Goal: Task Accomplishment & Management: Use online tool/utility

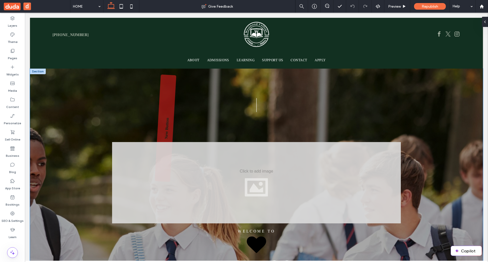
click at [62, 84] on div "| | Welcome to Westwood Colleg e Number First Name Last Name Email Address 1 [P…" at bounding box center [256, 224] width 453 height 310
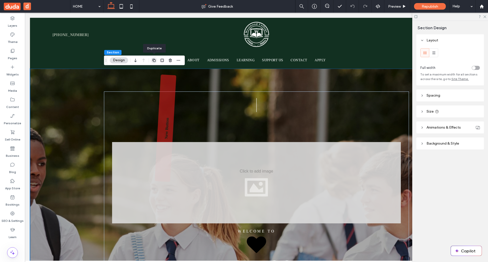
click at [152, 61] on icon "button" at bounding box center [154, 60] width 4 height 4
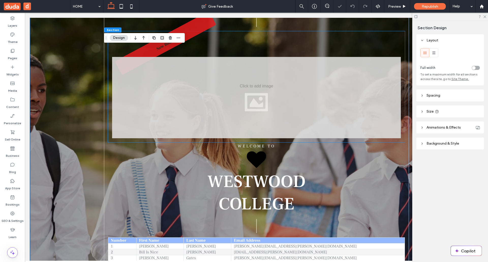
scroll to position [396, 0]
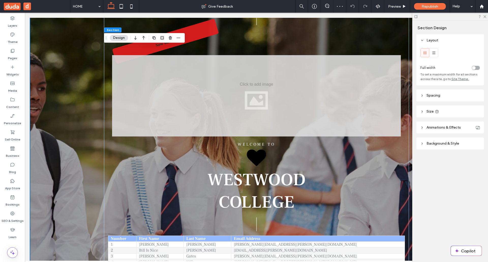
click at [69, 90] on div "| | Welcome to Westwood Colleg e Number First Name Last Name Email Address 1 [P…" at bounding box center [256, 137] width 453 height 310
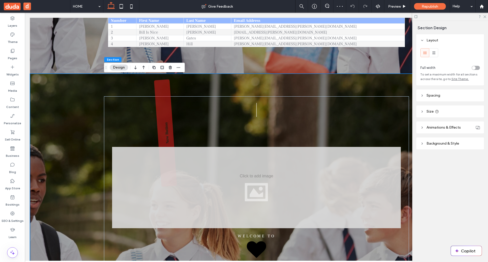
scroll to position [300, 0]
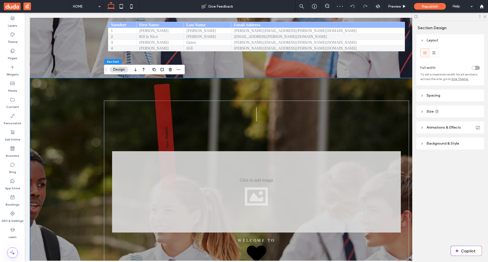
click at [57, 90] on div "| | Welcome to Westwood Colleg e Number First Name Last Name Email Address 1 [P…" at bounding box center [256, 233] width 453 height 310
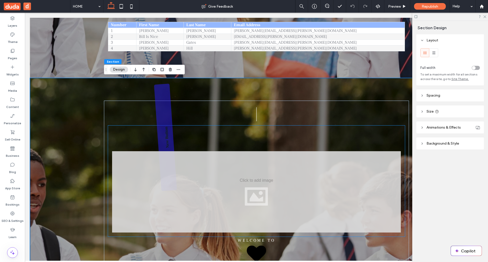
click at [164, 116] on link "New Button" at bounding box center [165, 137] width 23 height 107
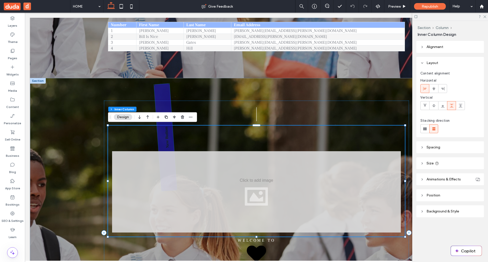
click at [161, 103] on link "New Button" at bounding box center [165, 137] width 23 height 107
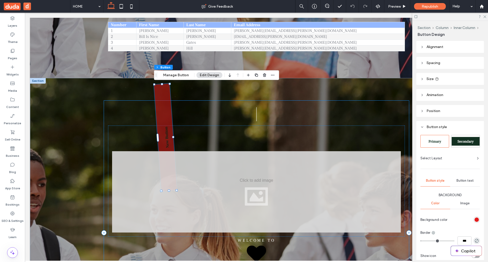
click at [135, 104] on div "| | Welcome to Westwood Colleg e Number First Name Last Name Email Address 1 [P…" at bounding box center [256, 233] width 305 height 264
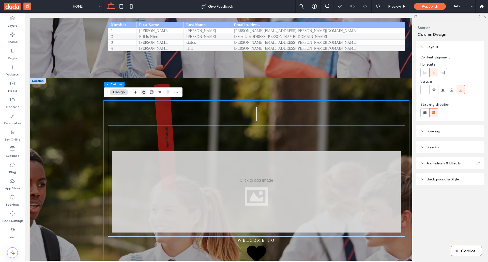
click at [143, 92] on use "button" at bounding box center [143, 92] width 3 height 3
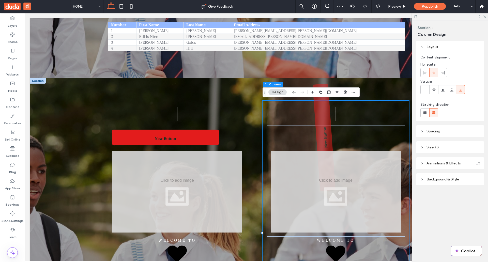
click at [81, 111] on div "| | Welcome to Westwood Colleg e Number First Name Last Name Email Address 1 [P…" at bounding box center [256, 233] width 453 height 310
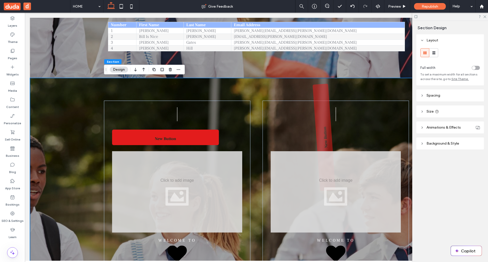
click at [75, 86] on div "| | Welcome to Westwood Colleg e Number First Name Last Name Email Address 1 [P…" at bounding box center [256, 233] width 453 height 310
click at [109, 103] on div "| | Welcome to Westwood Colleg e Number First Name Last Name Email Address 1 [P…" at bounding box center [177, 233] width 146 height 264
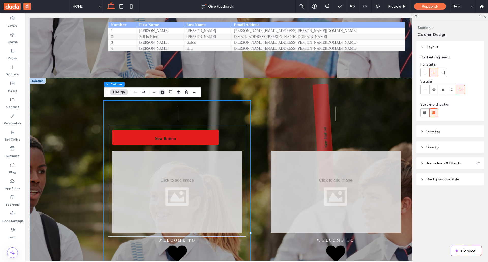
click at [162, 92] on icon "button" at bounding box center [162, 92] width 4 height 4
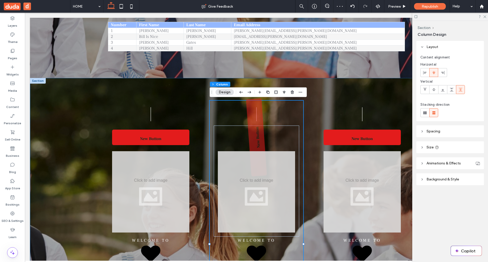
click at [70, 100] on div "| | Welcome to Westwood Colleg e Number First Name Last Name Email Address 1 [P…" at bounding box center [256, 244] width 453 height 332
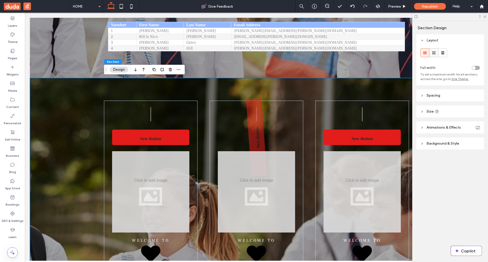
click at [433, 54] on icon at bounding box center [433, 52] width 5 height 5
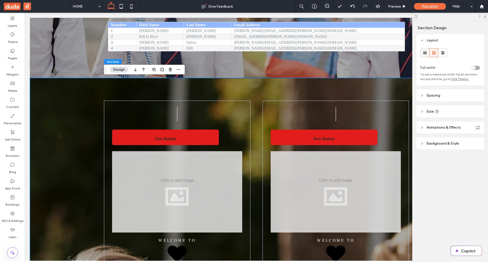
click at [424, 54] on icon at bounding box center [424, 52] width 5 height 5
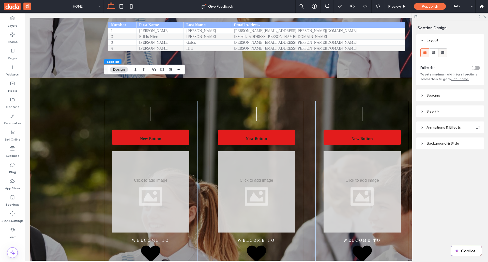
click at [444, 51] on icon at bounding box center [442, 52] width 5 height 5
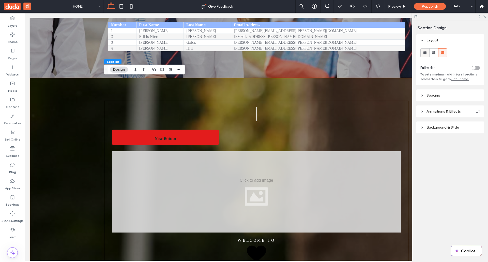
click at [424, 54] on use at bounding box center [424, 52] width 3 height 3
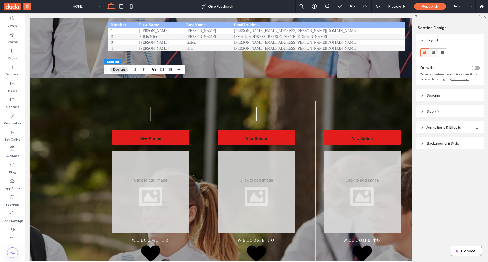
click at [433, 53] on icon at bounding box center [433, 52] width 5 height 5
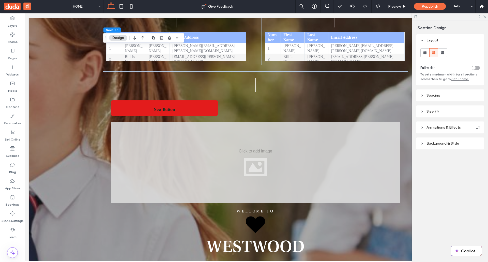
scroll to position [0, 1]
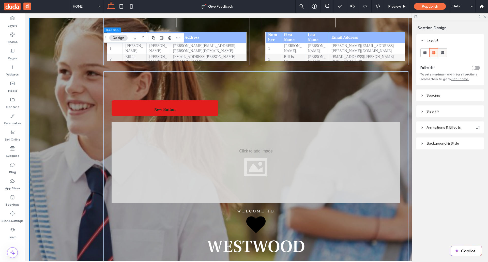
click at [442, 54] on use at bounding box center [442, 52] width 3 height 3
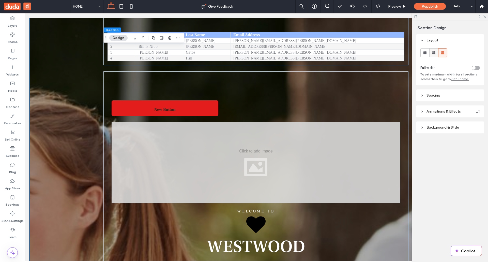
click at [434, 53] on use at bounding box center [433, 52] width 3 height 3
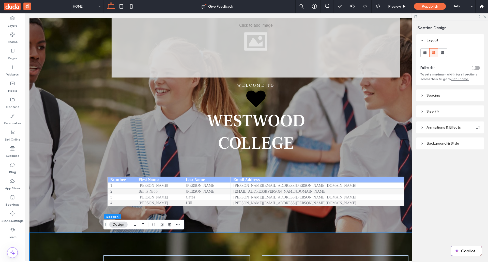
scroll to position [146, 0]
click at [23, 245] on div at bounding box center [12, 243] width 25 height 5
click at [61, 181] on div "| | Welcome to Westwood Colleg e Number First Name Last Name Email Address 1 [P…" at bounding box center [255, 78] width 453 height 310
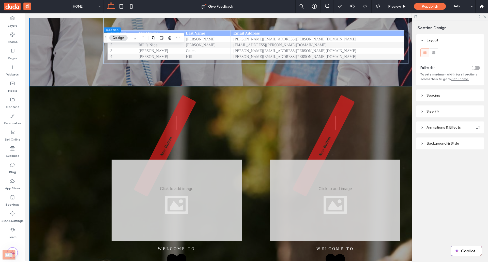
scroll to position [358, 0]
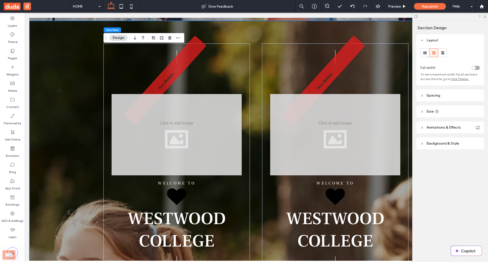
click at [155, 38] on use "button" at bounding box center [153, 37] width 3 height 3
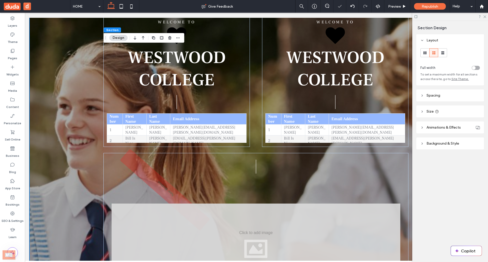
scroll to position [1112, 0]
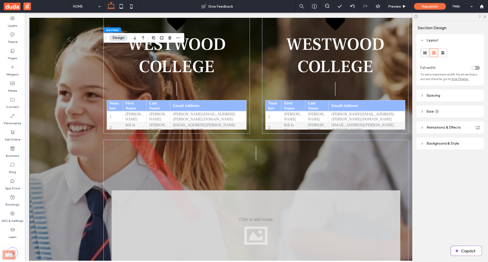
click at [423, 53] on use at bounding box center [424, 52] width 3 height 3
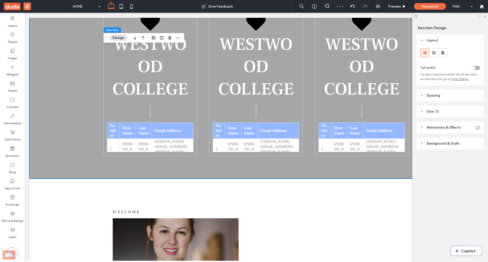
click at [153, 38] on icon "button" at bounding box center [153, 38] width 4 height 4
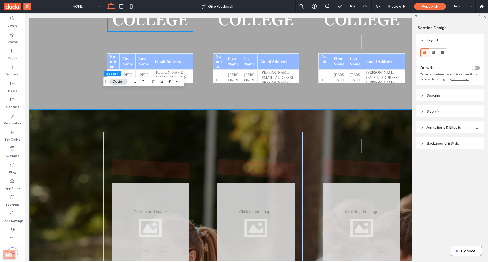
scroll to position [1201, 0]
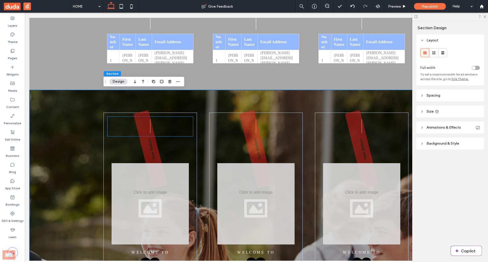
click at [182, 121] on p "|" at bounding box center [149, 127] width 85 height 20
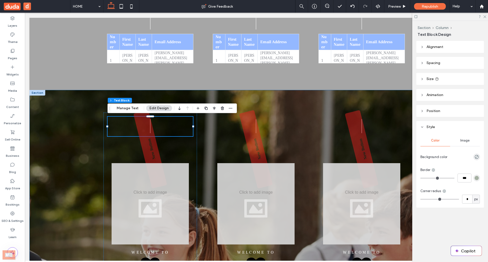
click at [197, 132] on div "| | Welcome to Westwood Colleg e Number First Name Last Name Email Address 1 [P…" at bounding box center [255, 256] width 305 height 332
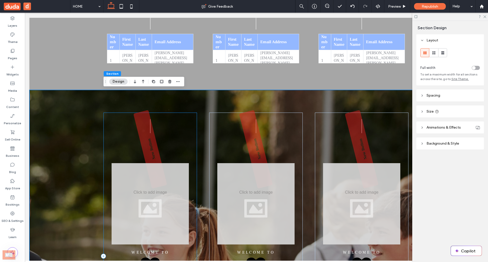
click at [195, 132] on div "| | Welcome to Westwood Colleg e Number First Name Last Name Email Address 1 [P…" at bounding box center [149, 256] width 93 height 287
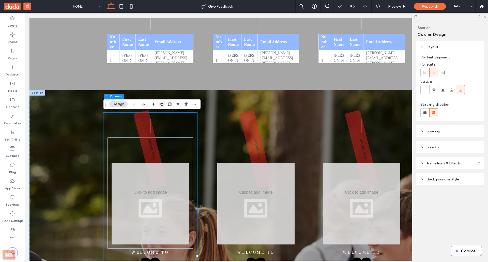
click at [162, 105] on use "button" at bounding box center [161, 104] width 3 height 3
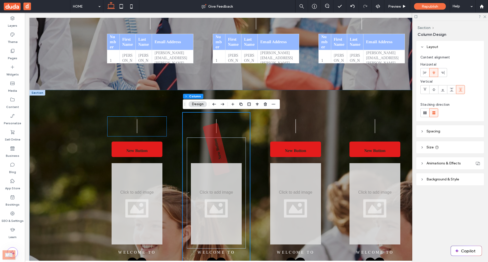
click at [163, 128] on p "|" at bounding box center [136, 127] width 59 height 20
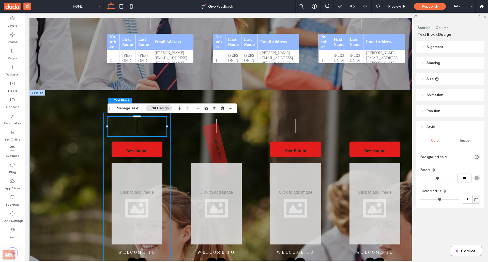
click at [105, 151] on div "| | Welcome to Westwood Colleg e Number First Name Last Name Email Address 1 [P…" at bounding box center [136, 267] width 67 height 309
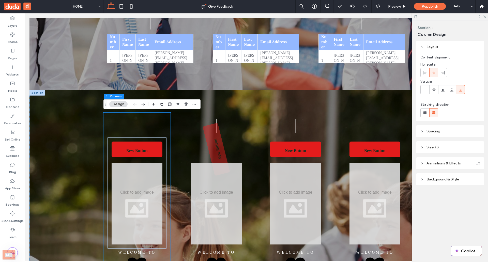
click at [168, 194] on div "| | Welcome to Westwood Colleg e Number First Name Last Name Email Address 1 [P…" at bounding box center [136, 267] width 67 height 309
click at [168, 195] on div "| | Welcome to Westwood Colleg e Number First Name Last Name Email Address 1 [P…" at bounding box center [136, 267] width 67 height 309
click at [169, 114] on div "| | Welcome to Westwood Colleg e Number First Name Last Name Email Address 1 [P…" at bounding box center [136, 267] width 67 height 309
click at [238, 149] on div "New Button" at bounding box center [216, 192] width 59 height 111
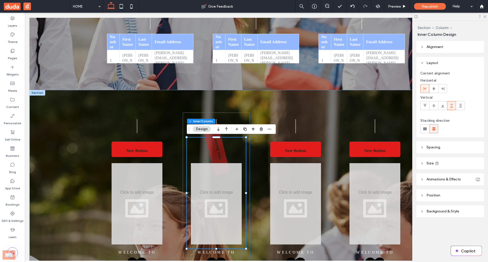
click at [249, 192] on div "| | Welcome to Westwood Colleg e Number First Name Last Name Email Address 1 [P…" at bounding box center [216, 267] width 67 height 309
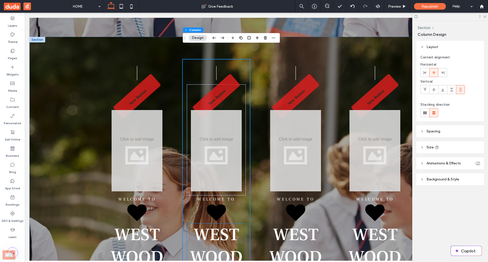
scroll to position [1283, 0]
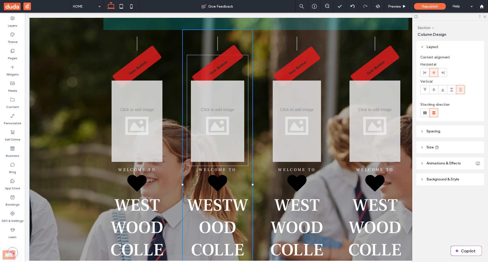
click at [253, 184] on div "| | Welcome to Westwood Colleg e Number First Name Last Name Email Address 1 [P…" at bounding box center [255, 184] width 305 height 354
type input "**"
type input "*****"
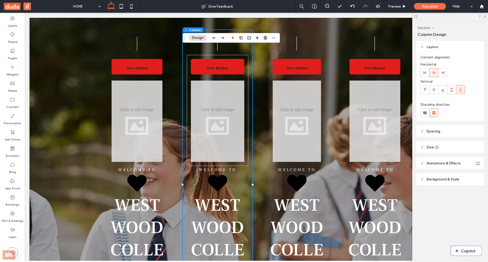
click at [265, 37] on icon "button" at bounding box center [265, 38] width 4 height 4
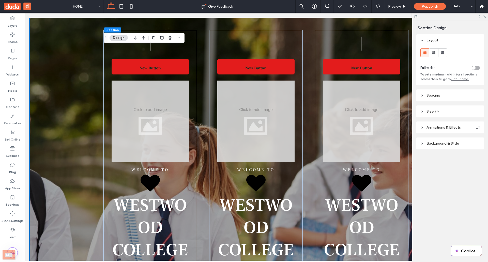
scroll to position [0, 0]
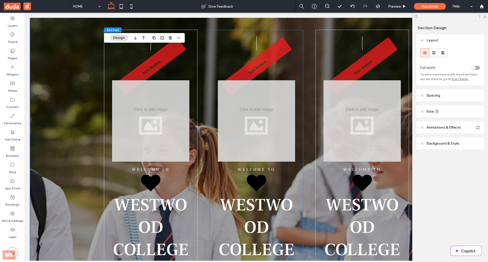
click at [299, 102] on div "| | Welcome to Westwood Colleg e Number First Name Last Name Email Address 1 [P…" at bounding box center [256, 173] width 93 height 287
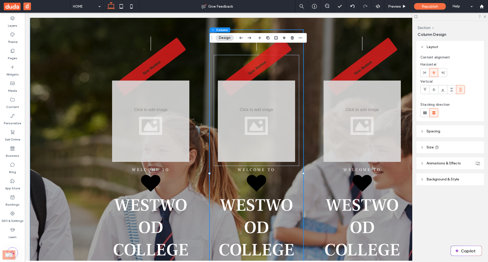
scroll to position [1282, 0]
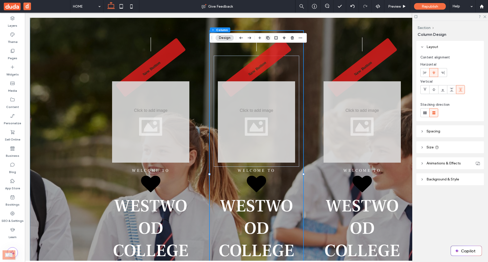
click at [268, 39] on icon "button" at bounding box center [268, 38] width 4 height 4
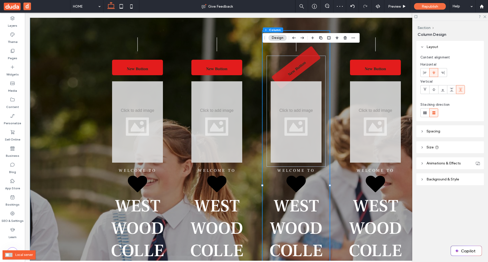
click at [8, 255] on span at bounding box center [8, 255] width 7 height 4
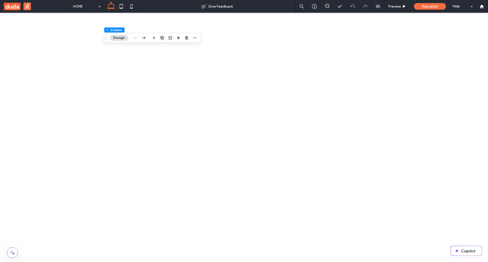
click at [163, 38] on icon "button" at bounding box center [162, 38] width 4 height 4
click at [322, 118] on icon "button" at bounding box center [320, 119] width 4 height 4
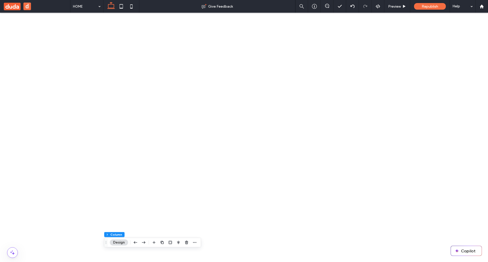
click at [170, 152] on use "button" at bounding box center [170, 151] width 3 height 3
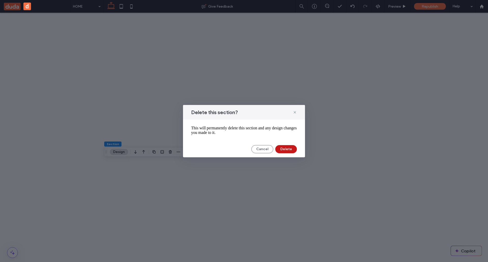
click at [287, 149] on button "Delete" at bounding box center [286, 149] width 22 height 8
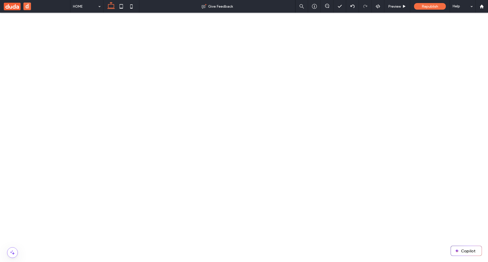
click at [163, 173] on use "button" at bounding box center [162, 174] width 3 height 3
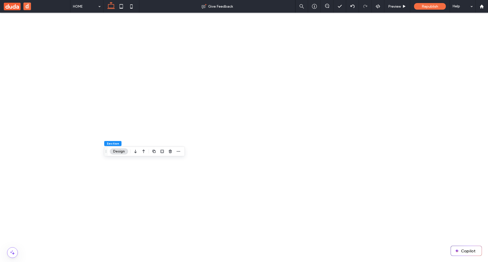
type input "***"
type input "*"
type input "**"
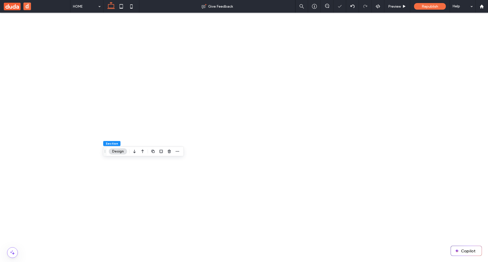
type input "*"
type input "**"
type input "*"
